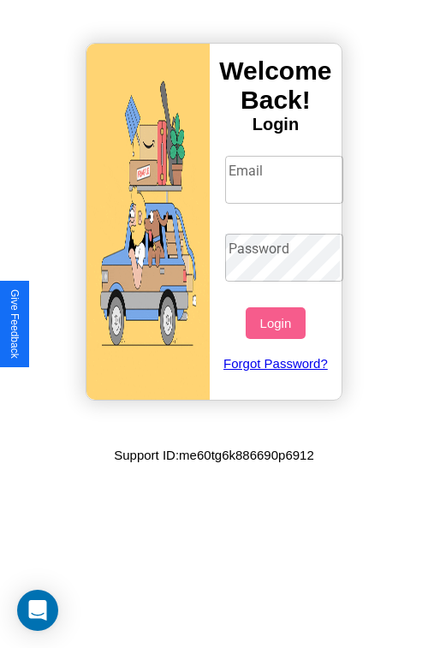
click at [286, 179] on input "Email" at bounding box center [284, 180] width 119 height 48
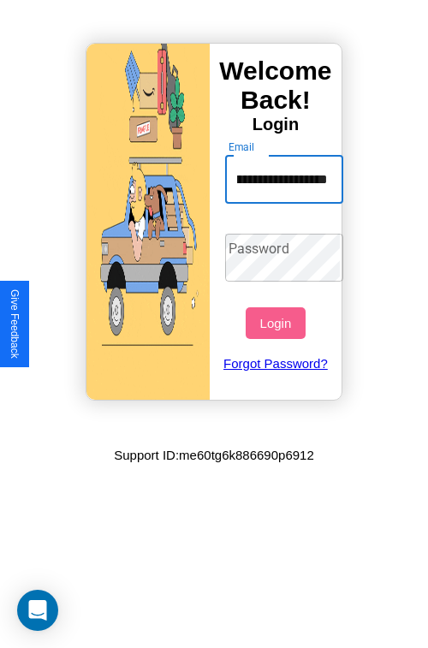
scroll to position [0, 83]
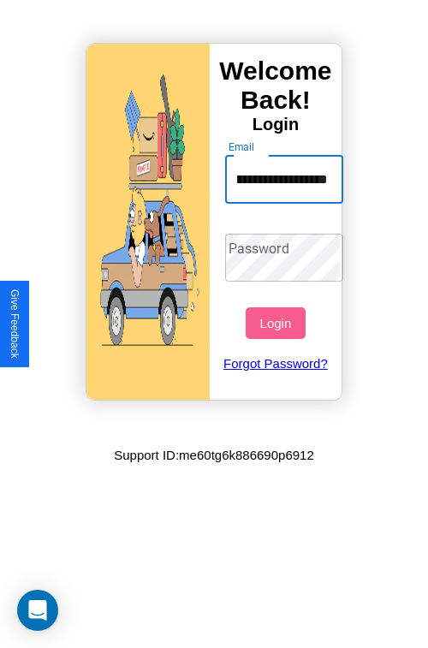
type input "**********"
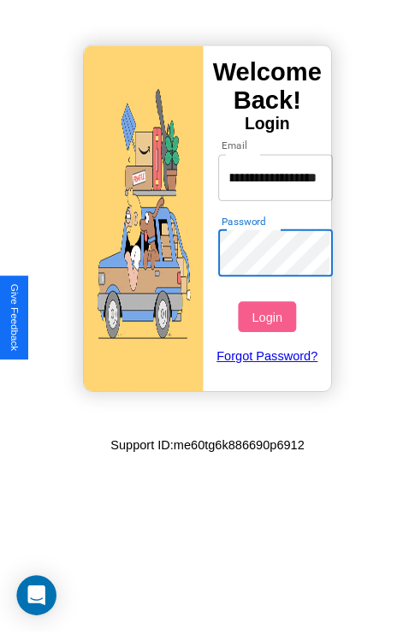
scroll to position [0, 0]
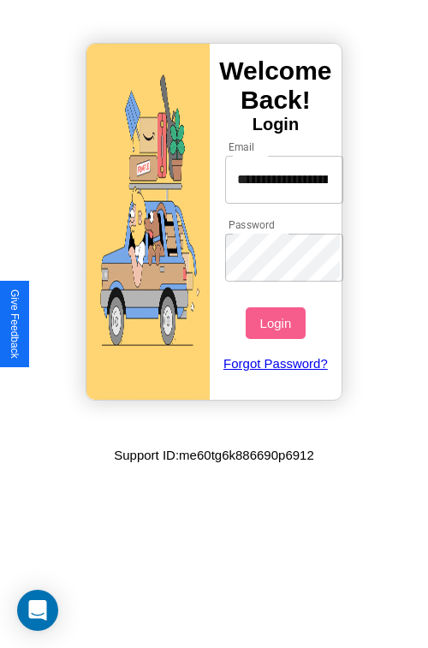
click at [277, 323] on button "Login" at bounding box center [275, 323] width 59 height 32
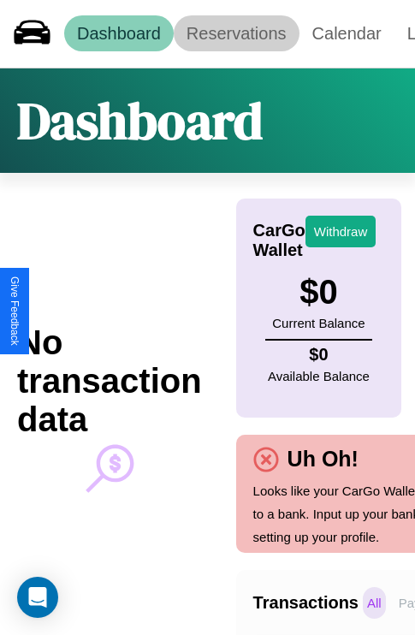
click at [236, 33] on link "Reservations" at bounding box center [237, 33] width 126 height 36
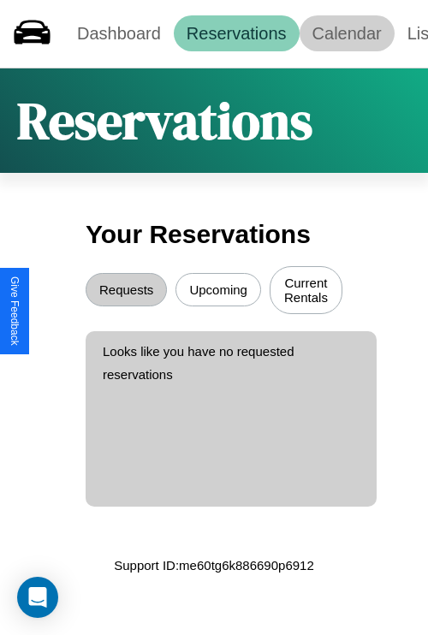
click at [346, 33] on link "Calendar" at bounding box center [346, 33] width 95 height 36
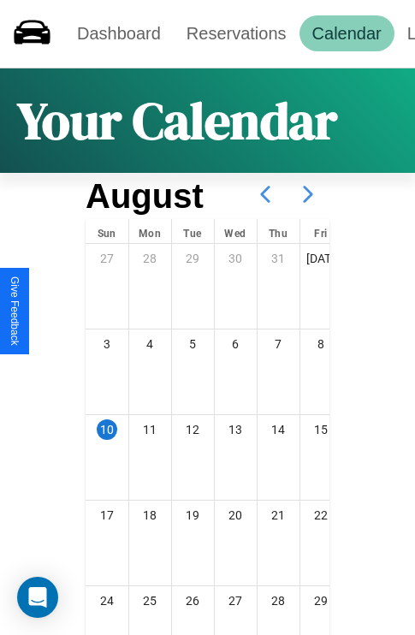
click at [308, 194] on icon at bounding box center [308, 194] width 43 height 43
